Goal: Navigation & Orientation: Understand site structure

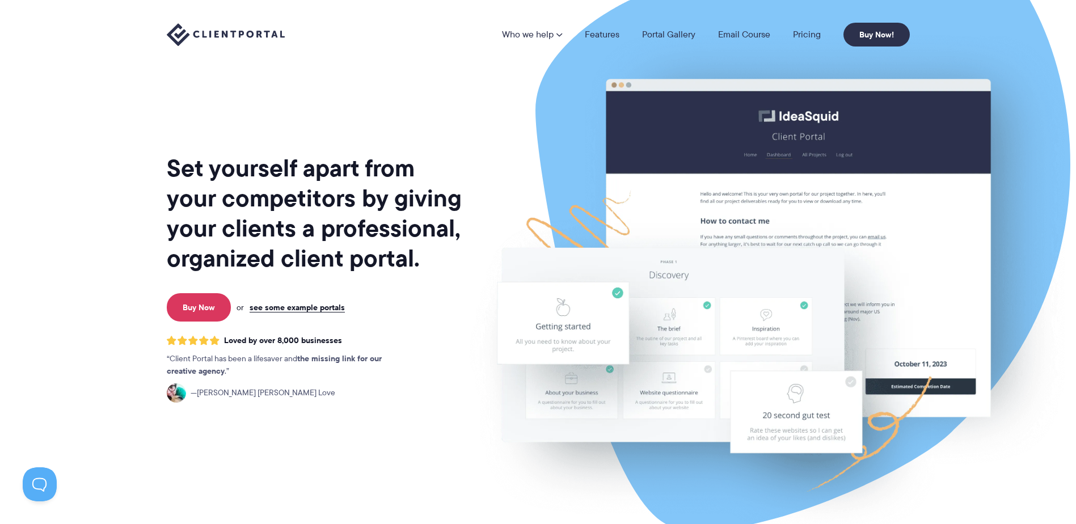
click at [387, 286] on div "Set yourself apart from your competitors by giving your clients a professional,…" at bounding box center [315, 281] width 297 height 544
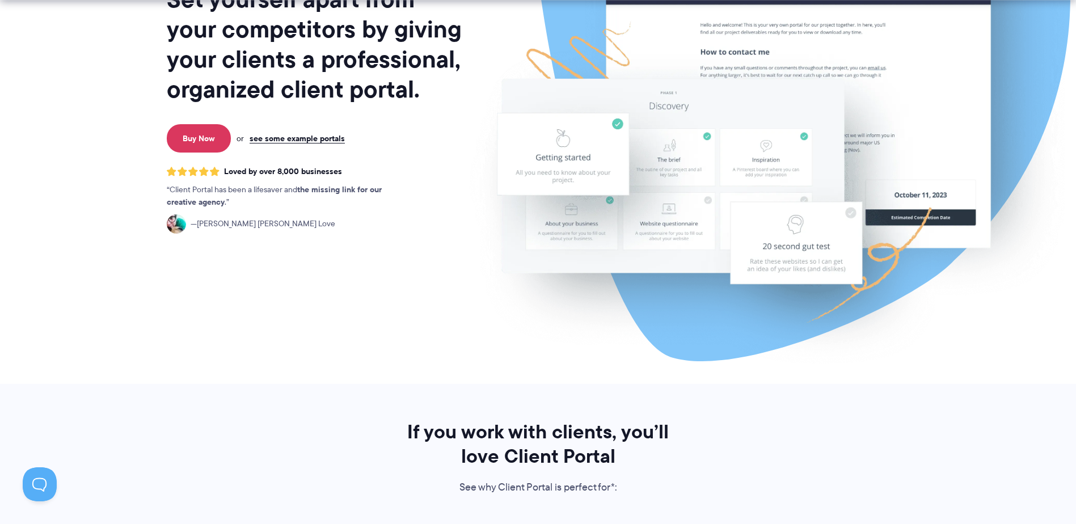
drag, startPoint x: 410, startPoint y: 283, endPoint x: 395, endPoint y: 331, distance: 50.3
click at [395, 331] on div "Set yourself apart from your competitors by giving your clients a professional,…" at bounding box center [315, 112] width 297 height 544
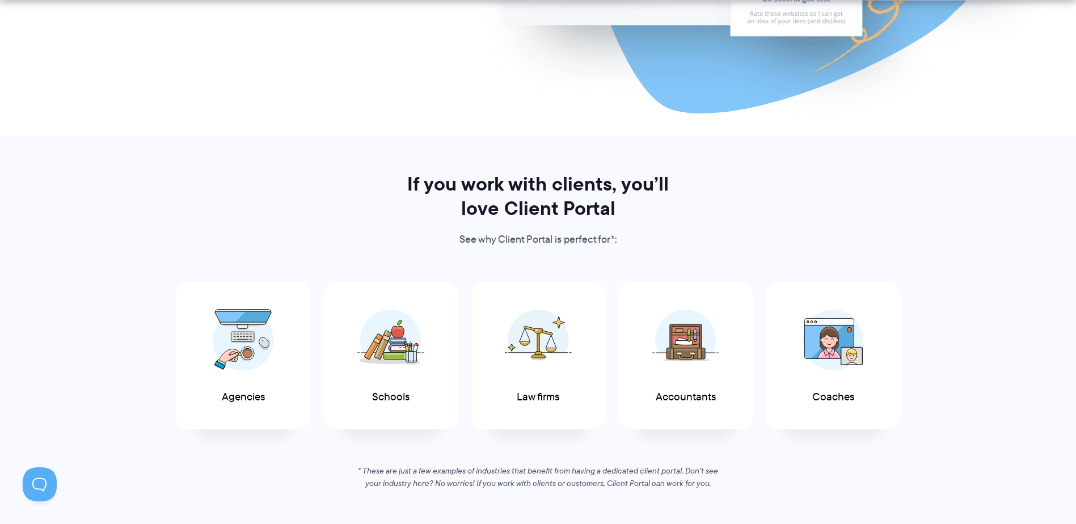
scroll to position [427, 0]
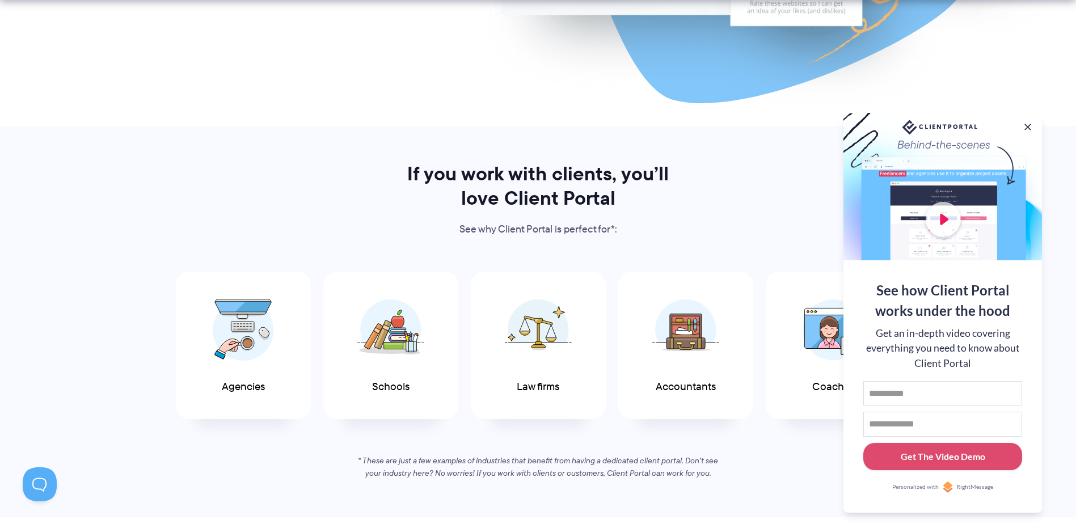
click at [1022, 124] on div at bounding box center [942, 186] width 199 height 147
click at [1033, 124] on button at bounding box center [1028, 127] width 14 height 14
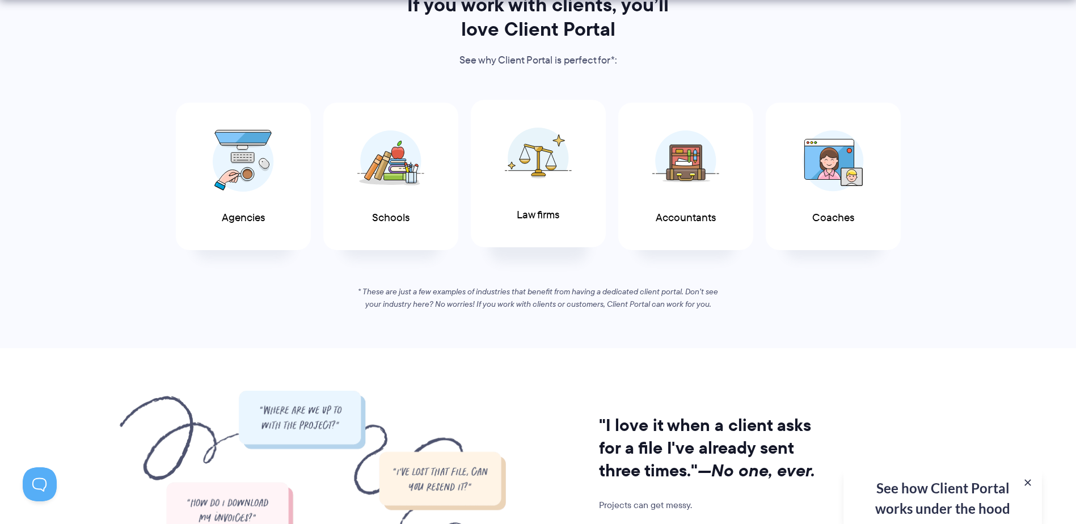
scroll to position [597, 0]
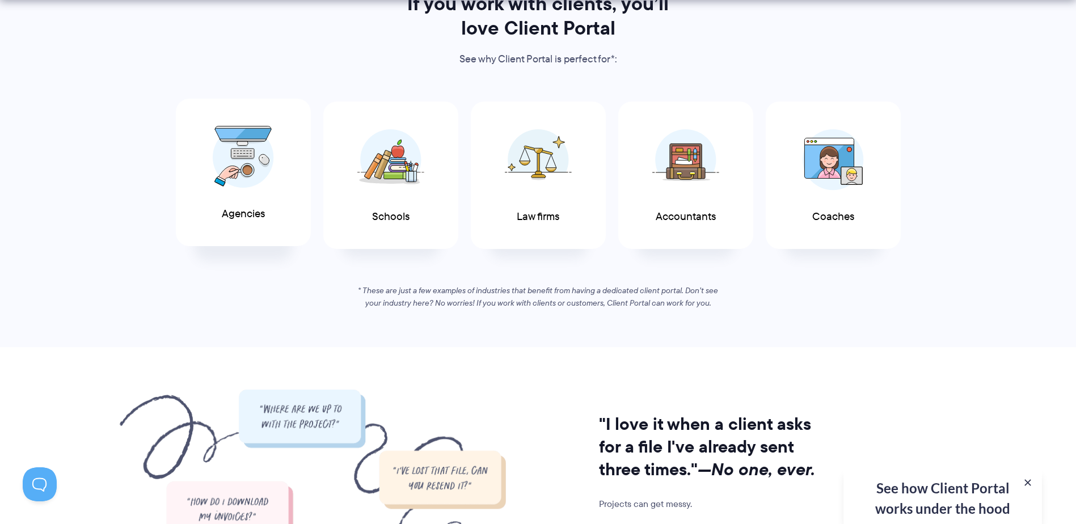
click at [242, 201] on div "Agencies" at bounding box center [243, 173] width 135 height 148
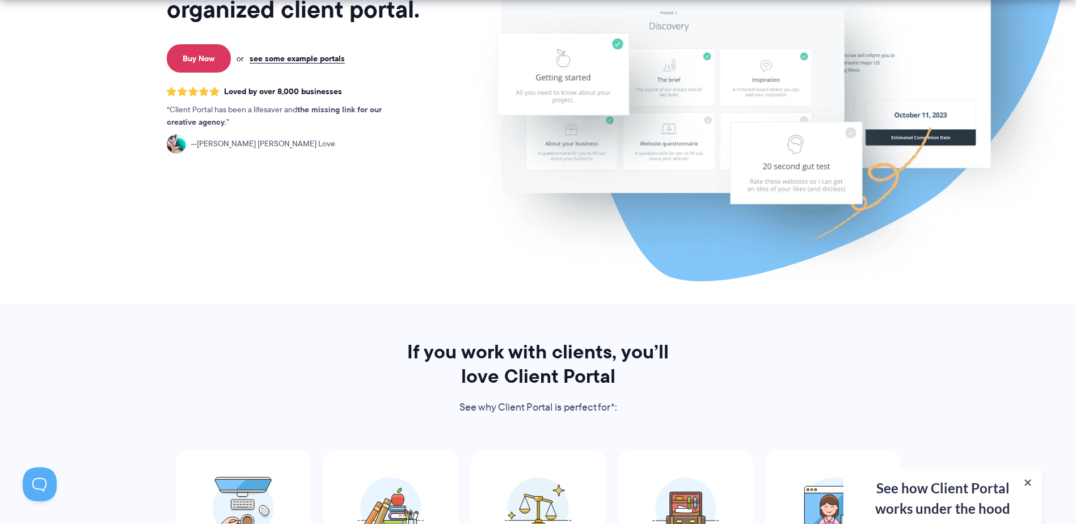
scroll to position [0, 0]
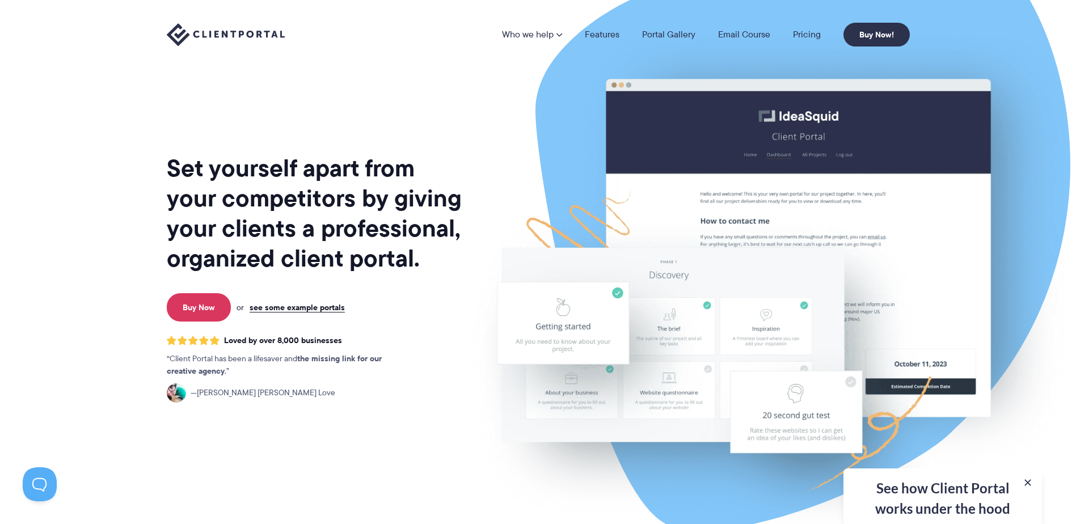
click at [536, 187] on img at bounding box center [767, 281] width 636 height 544
